Goal: Navigation & Orientation: Go to known website

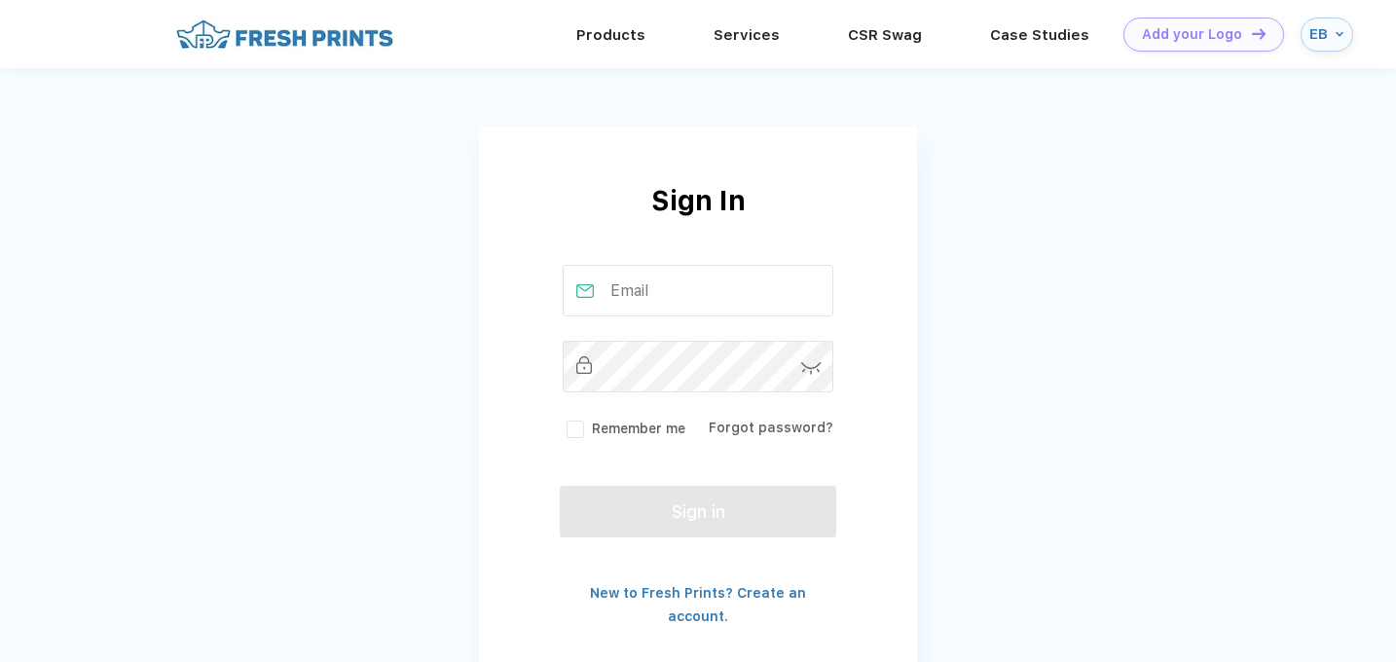
click at [693, 298] on input "text" at bounding box center [698, 291] width 272 height 52
click at [1325, 48] on div "EB" at bounding box center [1326, 35] width 53 height 34
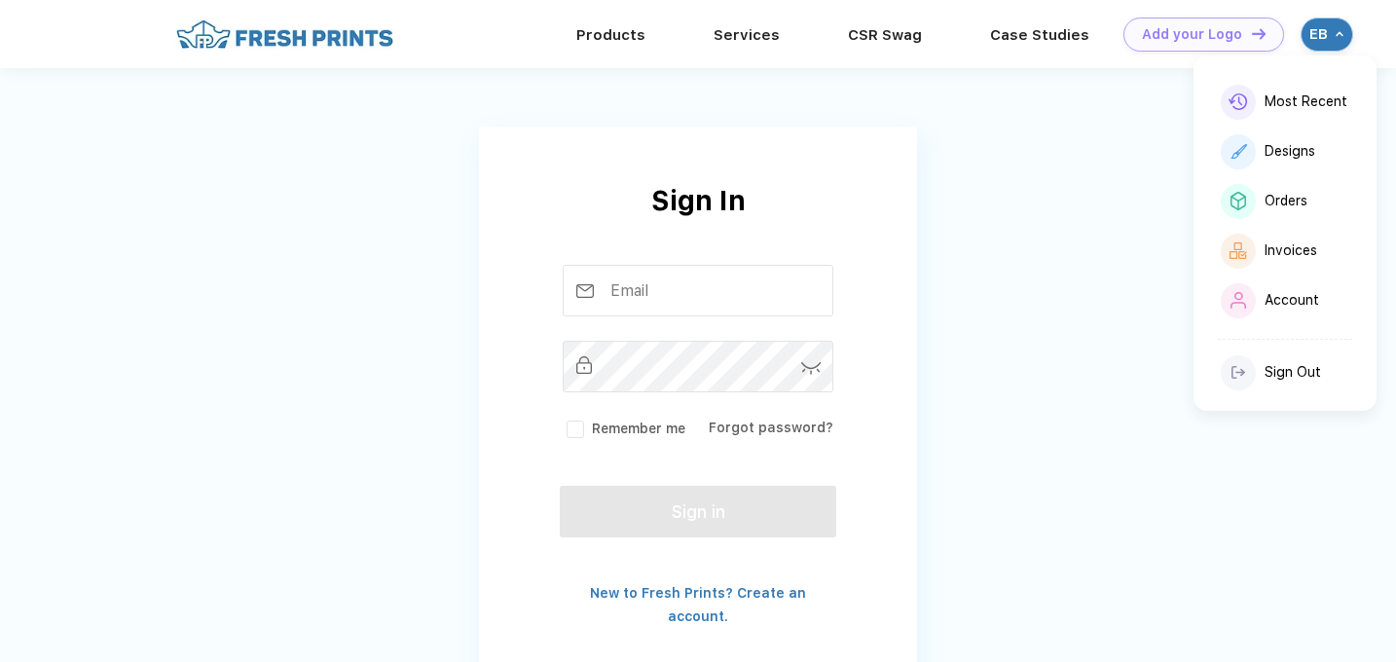
click at [346, 47] on img at bounding box center [284, 35] width 229 height 34
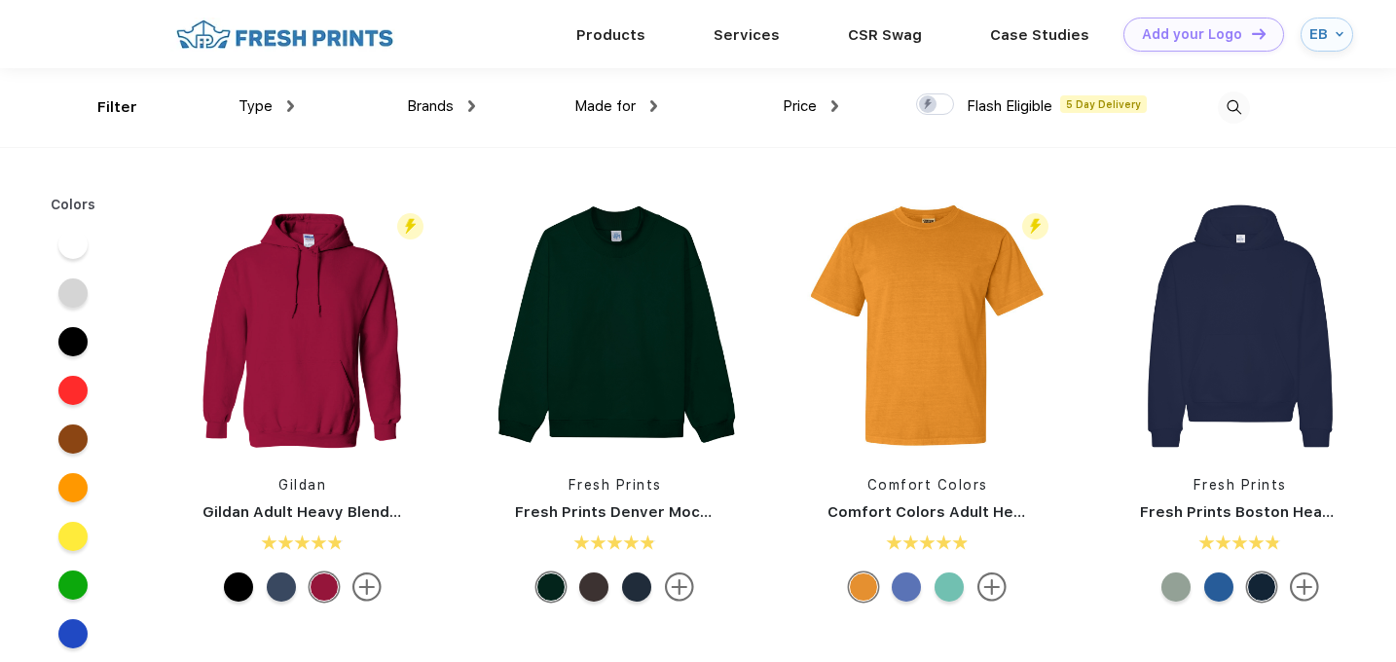
click at [297, 41] on img at bounding box center [284, 35] width 229 height 34
